Goal: Contribute content

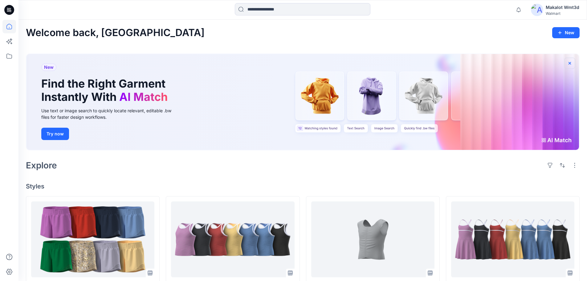
click at [572, 61] on icon "button" at bounding box center [570, 63] width 5 height 5
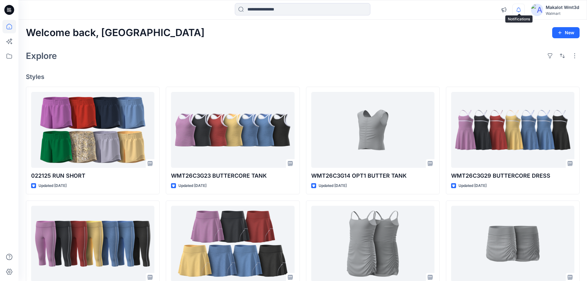
click at [516, 9] on icon "button" at bounding box center [519, 10] width 12 height 12
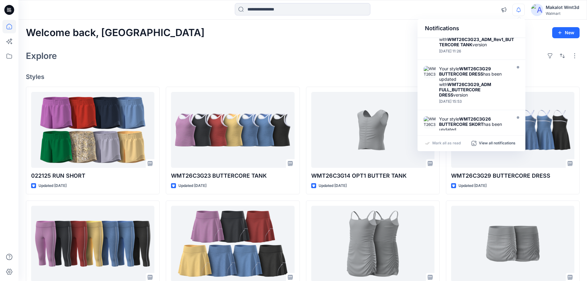
scroll to position [123, 0]
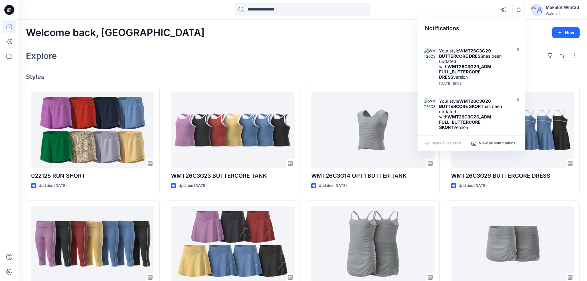
click at [350, 60] on div "Explore" at bounding box center [303, 55] width 554 height 15
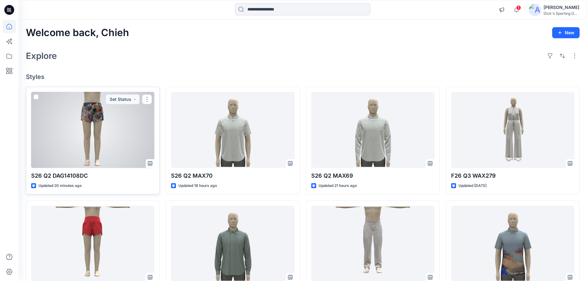
click at [132, 128] on div at bounding box center [92, 130] width 123 height 76
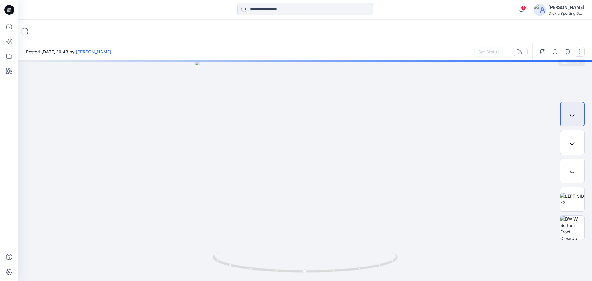
click at [578, 51] on button "button" at bounding box center [580, 52] width 10 height 10
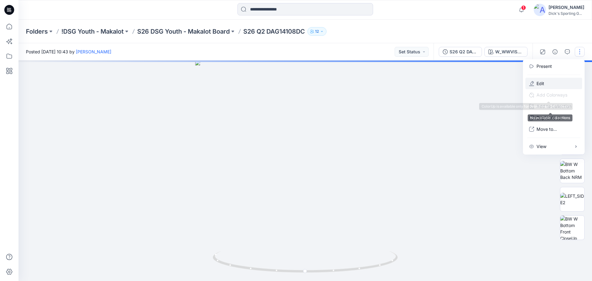
click at [549, 81] on button "Edit" at bounding box center [553, 83] width 57 height 11
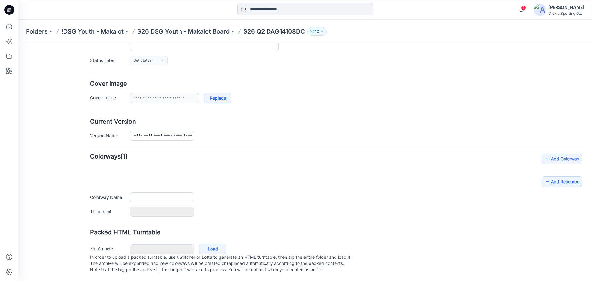
type input "**********"
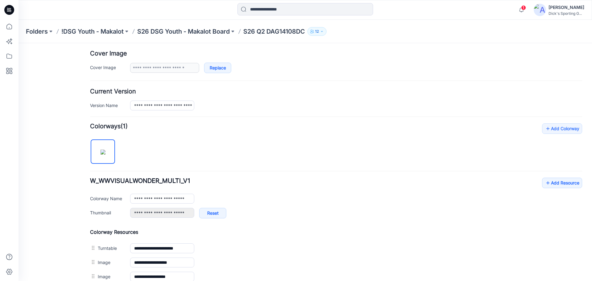
scroll to position [214, 0]
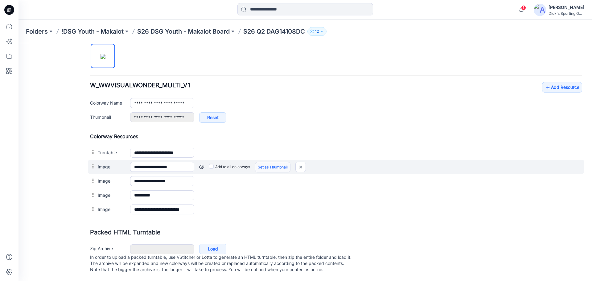
click at [272, 162] on link "Set as Thumbnail" at bounding box center [272, 167] width 35 height 10
type input "**********"
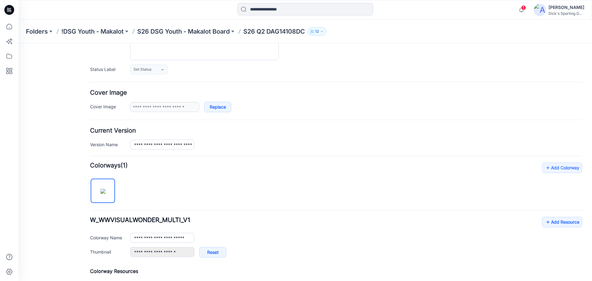
scroll to position [0, 0]
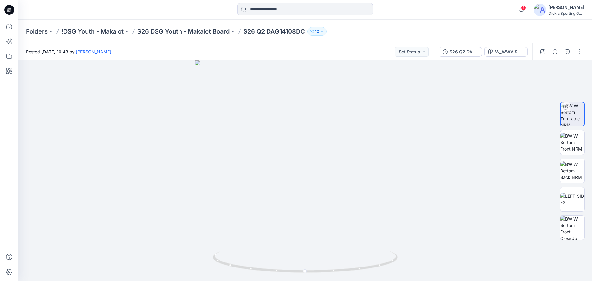
drag, startPoint x: 218, startPoint y: 14, endPoint x: 220, endPoint y: 4, distance: 10.6
click at [218, 14] on div at bounding box center [305, 10] width 287 height 14
click at [13, 12] on icon at bounding box center [9, 10] width 10 height 10
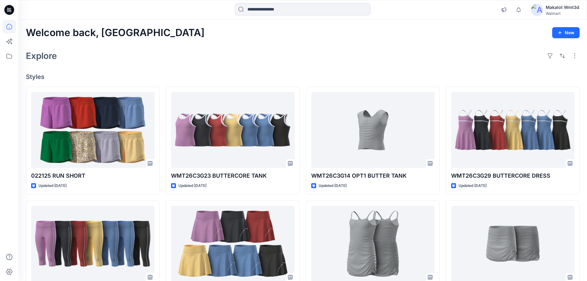
scroll to position [123, 0]
